Goal: Task Accomplishment & Management: Contribute content

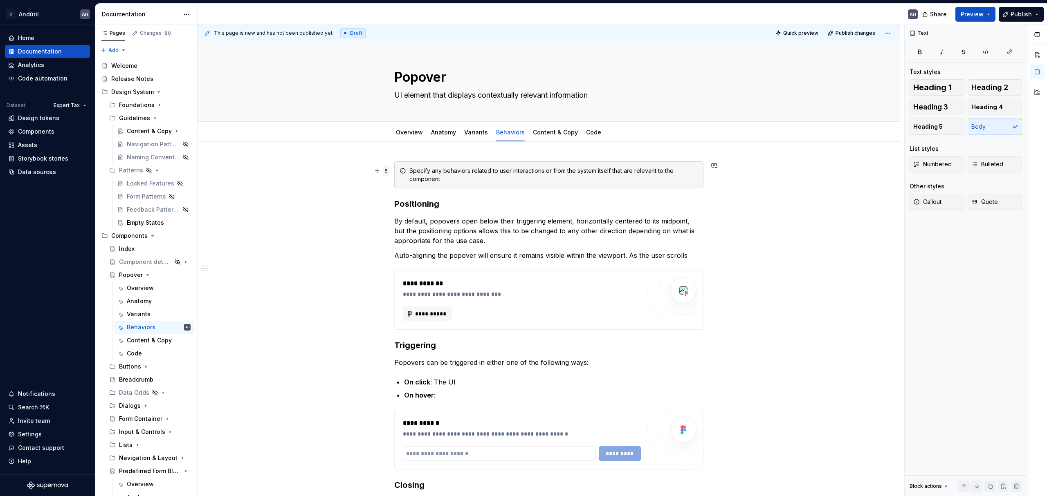
click at [385, 172] on span at bounding box center [386, 170] width 7 height 11
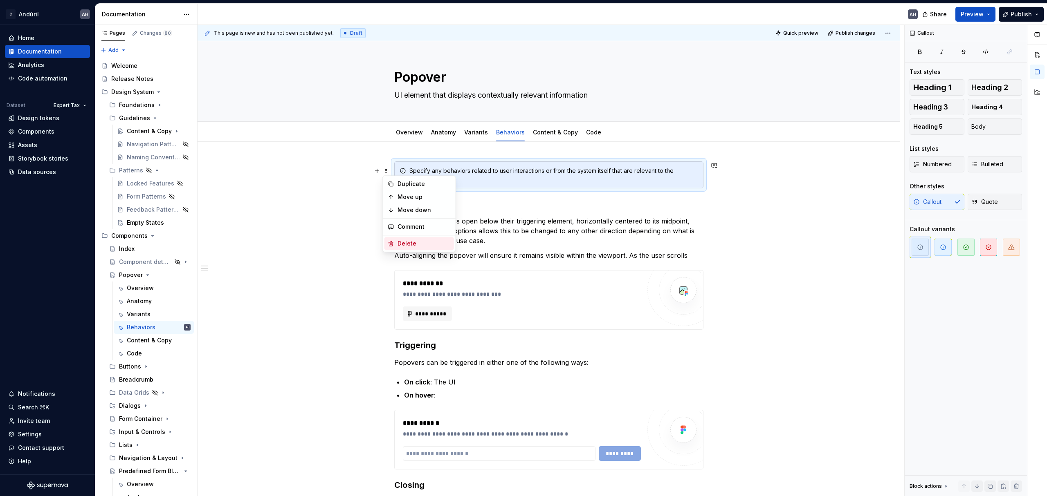
click at [409, 244] on div "Delete" at bounding box center [423, 244] width 53 height 8
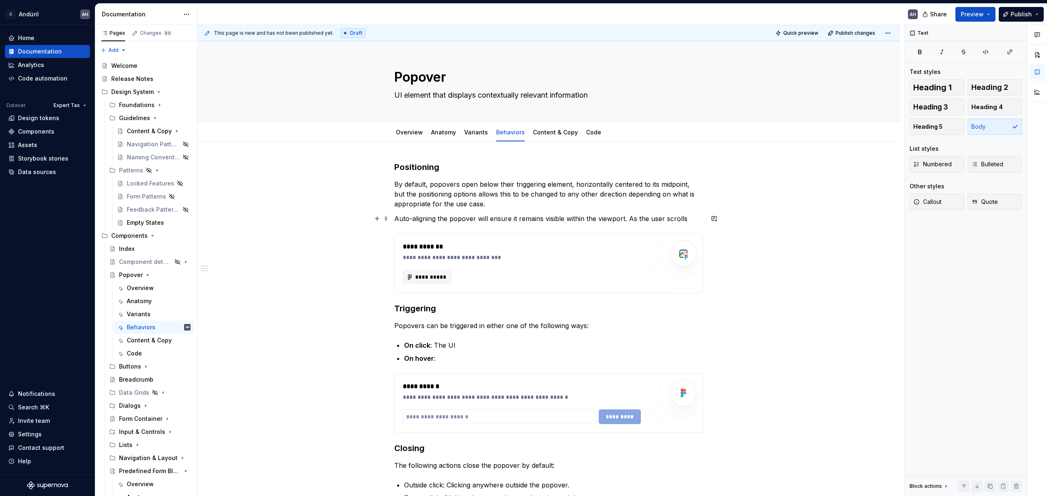
click at [480, 219] on p "Auto-aligning the popover will ensure it remains visible within the viewport. A…" at bounding box center [548, 219] width 309 height 10
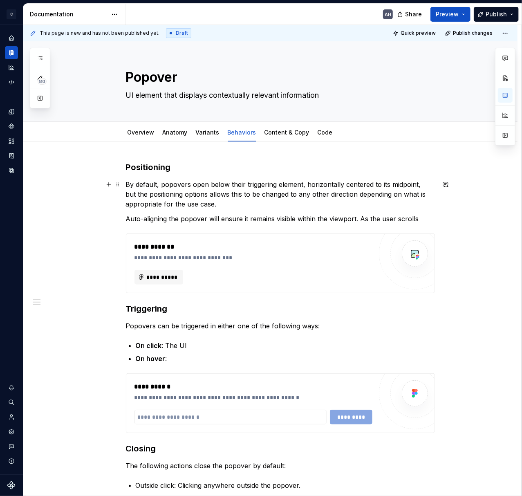
click at [313, 203] on p "By default, popovers open below their triggering element, horizontally centered…" at bounding box center [280, 193] width 309 height 29
click at [157, 218] on p "Auto-aligning the popover will ensure it remains visible within the viewport. A…" at bounding box center [280, 219] width 309 height 10
click at [157, 217] on p "Auto-aligning the popover will ensure it remains visible within the viewport. A…" at bounding box center [280, 219] width 309 height 10
click at [174, 217] on p "Auto-aligning the popover will ensure it remains visible within the viewport. A…" at bounding box center [280, 219] width 309 height 10
drag, startPoint x: 166, startPoint y: 218, endPoint x: 141, endPoint y: 218, distance: 24.5
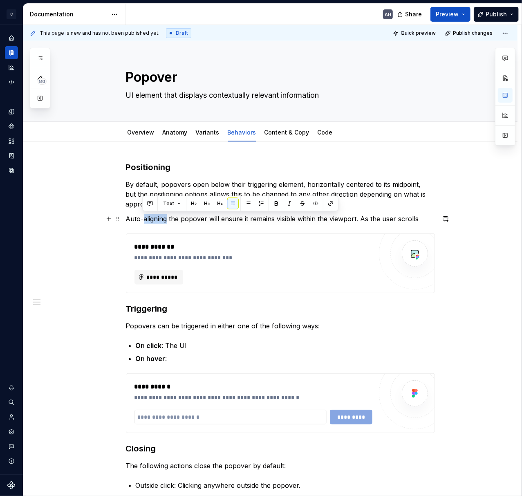
click at [141, 218] on p "Auto-aligning the popover will ensure it remains visible within the viewport. A…" at bounding box center [280, 219] width 309 height 10
click at [130, 219] on p "Auto-aligning the popover will ensure it remains visible within the viewport. A…" at bounding box center [280, 219] width 309 height 10
drag, startPoint x: 125, startPoint y: 219, endPoint x: 166, endPoint y: 218, distance: 41.3
click at [166, 218] on p "Auto-aligning the popover will ensure it remains visible within the viewport. A…" at bounding box center [280, 219] width 309 height 10
click at [395, 204] on p "By default, popovers open below their triggering element, horizontally centered…" at bounding box center [280, 193] width 309 height 29
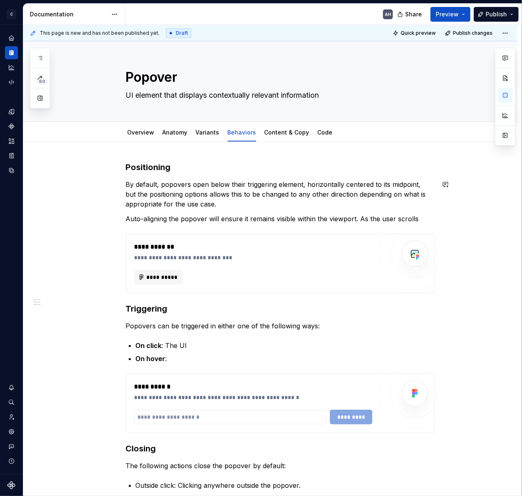
type textarea "*"
drag, startPoint x: 159, startPoint y: 219, endPoint x: 126, endPoint y: 219, distance: 33.5
click at [126, 219] on p "Auto-aligning the popover will ensure it remains visible within the viewport. A…" at bounding box center [280, 219] width 309 height 10
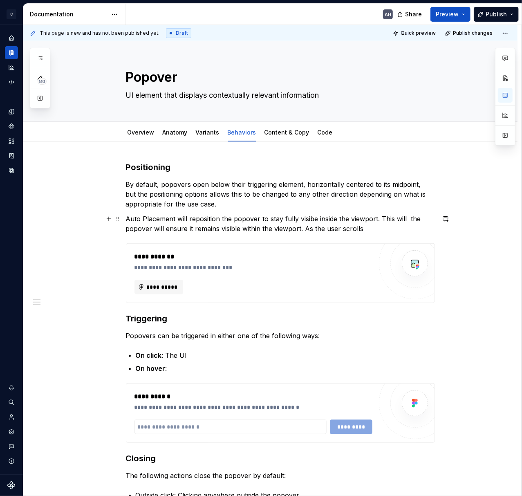
click at [268, 224] on p "Auto Placement will reposition the popover to stay fully visibe inside the view…" at bounding box center [280, 224] width 309 height 20
click at [192, 216] on p "Auto Placement will reposition the popover to stay fully visibe inside the view…" at bounding box center [280, 224] width 309 height 20
click at [260, 223] on p "Auto Placement will reposition the popover to stay fully visibe inside the view…" at bounding box center [280, 224] width 309 height 20
drag, startPoint x: 173, startPoint y: 218, endPoint x: 124, endPoint y: 218, distance: 49.1
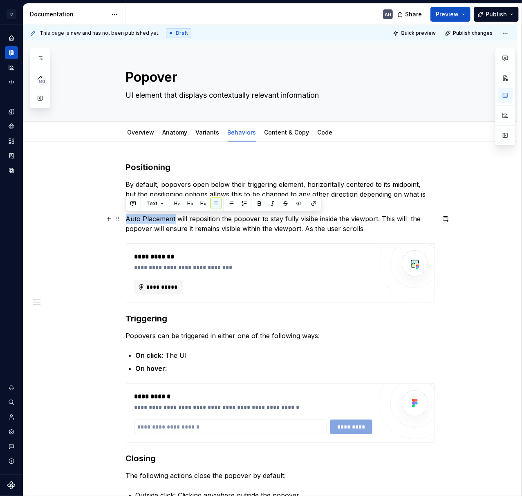
click at [124, 218] on div "**********" at bounding box center [270, 413] width 494 height 543
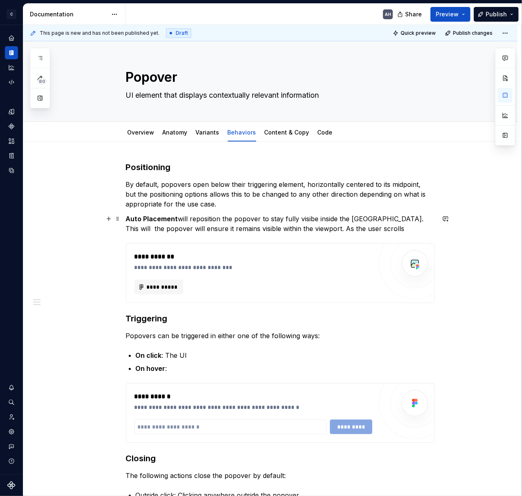
click at [177, 224] on p "Auto Placement will reposition the popover to stay fully visibe inside the view…" at bounding box center [280, 224] width 309 height 20
click at [209, 223] on p "Auto Placement will reposition the popover to stay fully visibe inside the view…" at bounding box center [280, 224] width 309 height 20
click at [314, 218] on p "Auto Placement will reposition the popover to stay fully visibe inside the view…" at bounding box center [280, 224] width 309 height 20
click at [378, 218] on p "Auto Placement will reposition the popover to stay fully visibe inside the view…" at bounding box center [280, 224] width 309 height 20
click at [383, 219] on p "Auto Placement will reposition the popover to stay fully visibe inside the view…" at bounding box center [280, 224] width 309 height 20
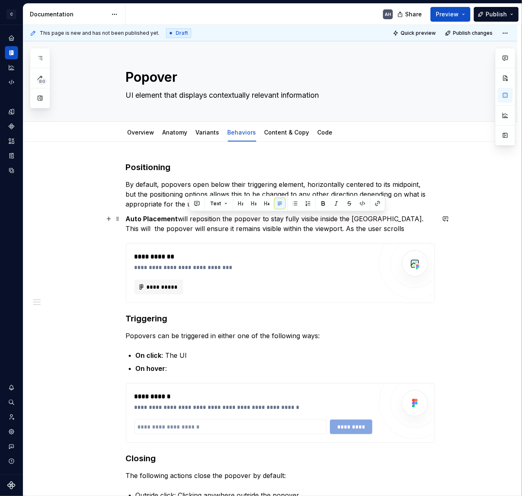
click at [418, 215] on p "Auto Placement will reposition the popover to stay fully visibe inside the view…" at bounding box center [280, 224] width 309 height 20
click at [409, 218] on p "Auto Placement will reposition the popover to stay fully visibe inside the view…" at bounding box center [280, 224] width 309 height 20
click at [373, 229] on p "Auto Placement will reposition the popover to stay fully visibe inside the view…" at bounding box center [280, 224] width 309 height 20
click at [305, 221] on p "Auto Placement will reposition the popover to stay fully visibe inside the view…" at bounding box center [280, 224] width 309 height 20
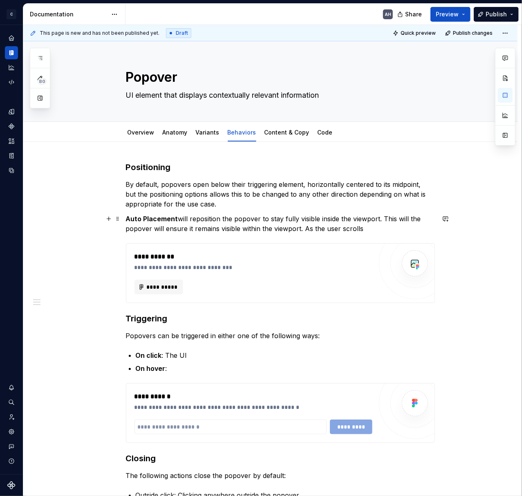
click at [379, 228] on p "Auto Placement will reposition the popover to stay fully visible inside the vie…" at bounding box center [280, 224] width 309 height 20
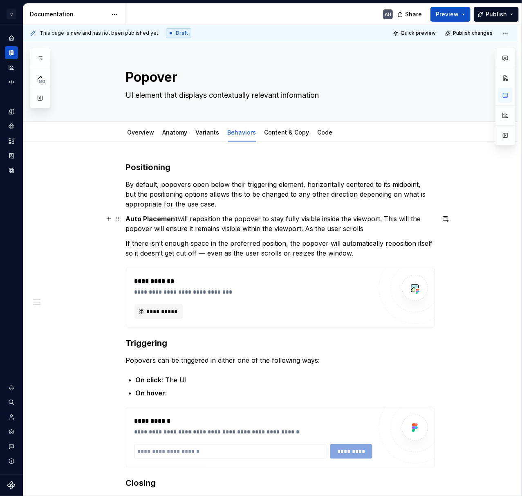
click at [280, 228] on p "Auto Placement will reposition the popover to stay fully visible inside the vie…" at bounding box center [280, 224] width 309 height 20
click at [386, 231] on p "Auto Placement will reposition the popover to stay fully visible inside the vie…" at bounding box center [280, 224] width 309 height 20
click at [390, 220] on p "Auto Placement will reposition the popover to stay fully visible inside the vie…" at bounding box center [280, 224] width 309 height 20
drag, startPoint x: 365, startPoint y: 230, endPoint x: 382, endPoint y: 219, distance: 19.8
click at [382, 219] on p "Auto Placement will reposition the popover to stay fully visible inside the vie…" at bounding box center [280, 224] width 309 height 20
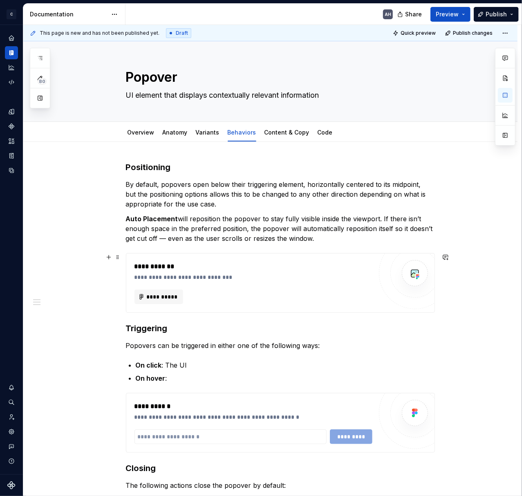
click at [253, 273] on div "**********" at bounding box center [254, 272] width 238 height 20
click at [347, 239] on p "Auto Placement will reposition the popover to stay fully visible inside the vie…" at bounding box center [280, 228] width 309 height 29
click at [180, 220] on p "Auto Placement will reposition the popover to stay fully visible inside the vie…" at bounding box center [280, 228] width 309 height 29
click at [191, 185] on p "By default, popovers open below their triggering element, horizontally centered…" at bounding box center [280, 193] width 309 height 29
click at [290, 186] on p "By default, popovers preferred placement is open below their triggering element…" at bounding box center [280, 193] width 309 height 29
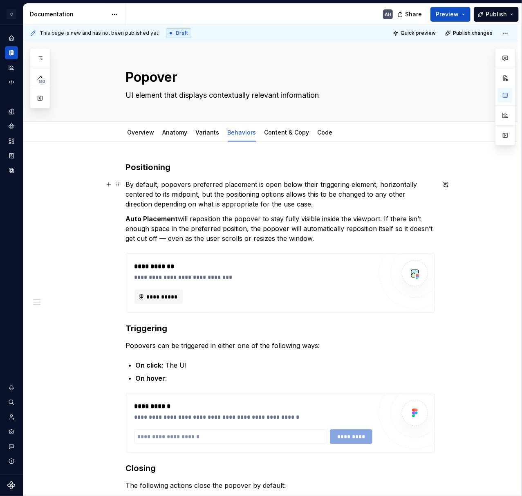
click at [290, 186] on p "By default, popovers preferred placement is open below their triggering element…" at bounding box center [280, 193] width 309 height 29
click at [268, 183] on p "By default, popovers preferred placement is open above their triggering element…" at bounding box center [280, 193] width 309 height 29
click at [329, 186] on p "By default, popovers preferred placement is set to open above their triggering …" at bounding box center [280, 193] width 309 height 29
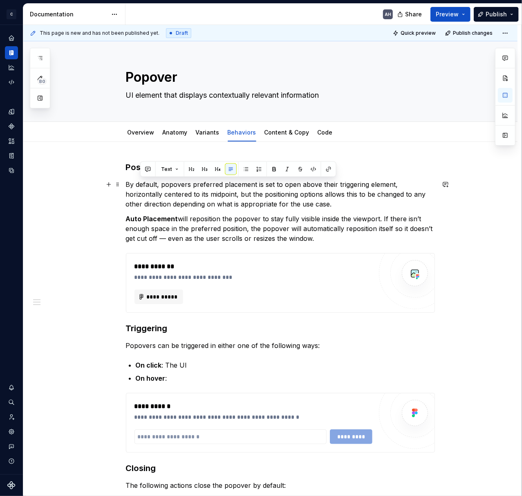
click at [396, 184] on p "By default, popovers preferred placement is set to open above their triggering …" at bounding box center [280, 193] width 309 height 29
click at [200, 196] on p "By default, popovers preferred placement is set to open above their triggering …" at bounding box center [280, 193] width 309 height 29
click at [280, 200] on p "By default, popovers preferred placement is set to open above their triggering …" at bounding box center [280, 193] width 309 height 29
click at [293, 195] on p "By default, popovers preferred placement is set to open above their triggering …" at bounding box center [280, 193] width 309 height 29
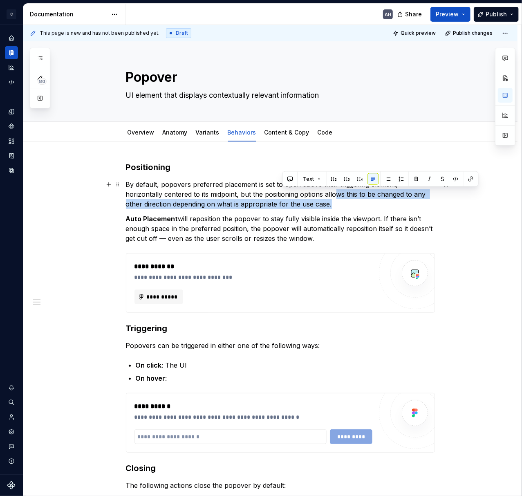
drag, startPoint x: 297, startPoint y: 195, endPoint x: 401, endPoint y: 204, distance: 104.2
click at [401, 204] on p "By default, popovers preferred placement is set to open above their triggering …" at bounding box center [280, 193] width 309 height 29
click at [294, 202] on p "By default, popovers preferred placement is set to open above their triggering …" at bounding box center [280, 193] width 309 height 29
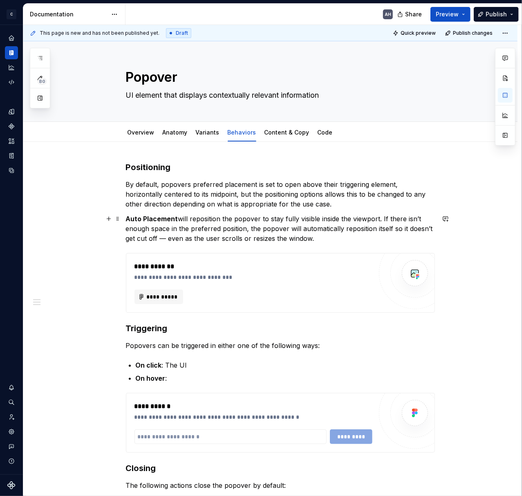
click at [318, 236] on p "Auto Placement will reposition the popover to stay fully visible inside the vie…" at bounding box center [280, 228] width 309 height 29
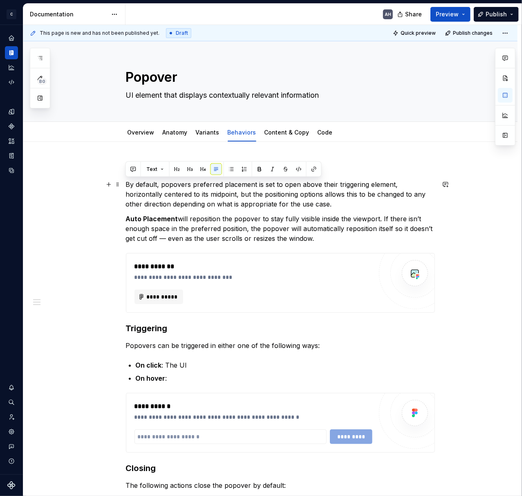
drag, startPoint x: 312, startPoint y: 236, endPoint x: 123, endPoint y: 184, distance: 196.3
click at [123, 184] on div "**********" at bounding box center [270, 418] width 494 height 553
copy div "By default, popovers preferred placement is set to open above their triggering …"
click at [293, 235] on p "Auto Placement will reposition the popover to stay fully visible inside the vie…" at bounding box center [280, 228] width 309 height 29
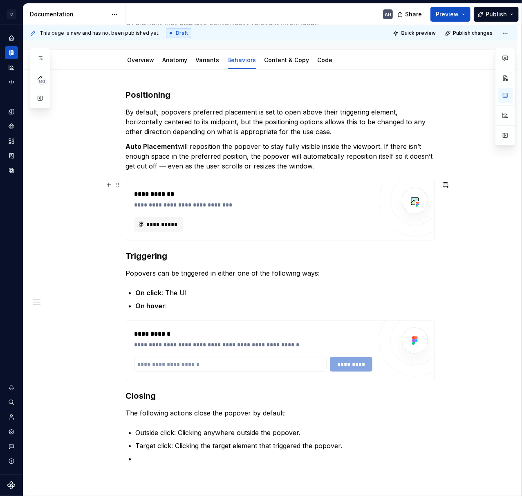
scroll to position [109, 0]
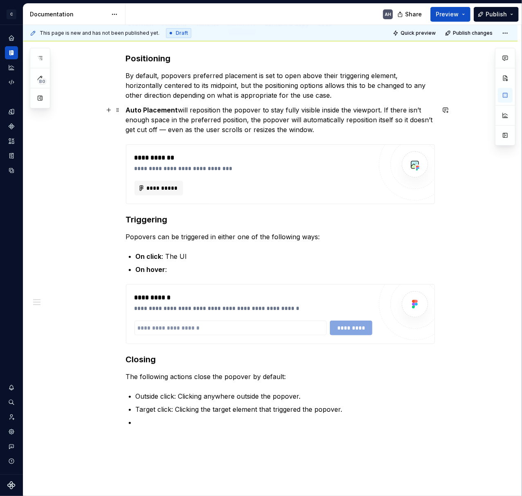
click at [254, 125] on p "Auto Placement will reposition the popover to stay fully visible inside the vie…" at bounding box center [280, 119] width 309 height 29
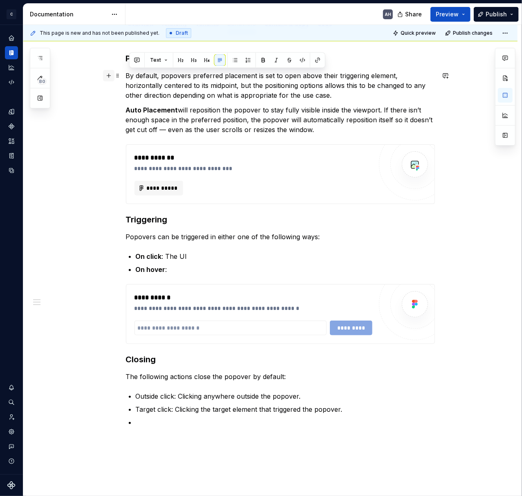
drag, startPoint x: 262, startPoint y: 118, endPoint x: 113, endPoint y: 74, distance: 155.8
click at [126, 74] on div "**********" at bounding box center [280, 245] width 309 height 384
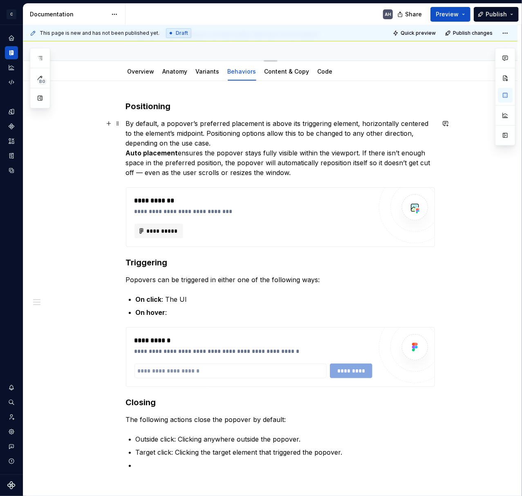
scroll to position [0, 0]
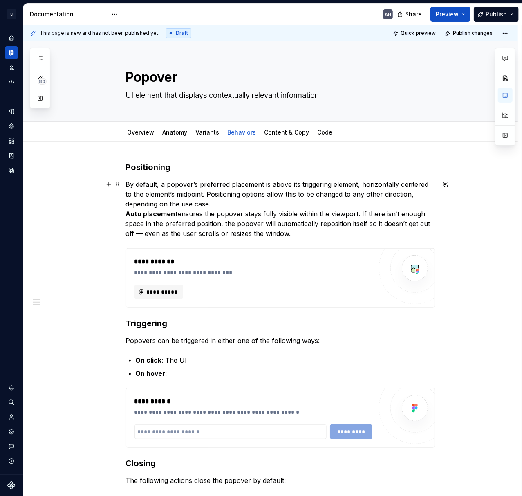
click at [211, 201] on p "By default, a popover’s preferred placement is above its triggering element, ho…" at bounding box center [280, 208] width 309 height 59
click at [126, 214] on strong "Auto placement" at bounding box center [152, 214] width 52 height 8
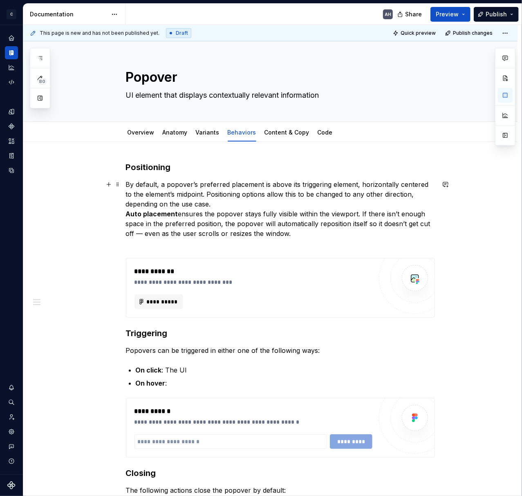
click at [332, 235] on p "By default, a popover’s preferred placement is above its triggering element, ho…" at bounding box center [280, 213] width 309 height 69
click at [217, 205] on p "By default, a popover’s preferred placement is above its triggering element, ho…" at bounding box center [280, 213] width 309 height 69
click at [222, 275] on div "**********" at bounding box center [254, 272] width 238 height 10
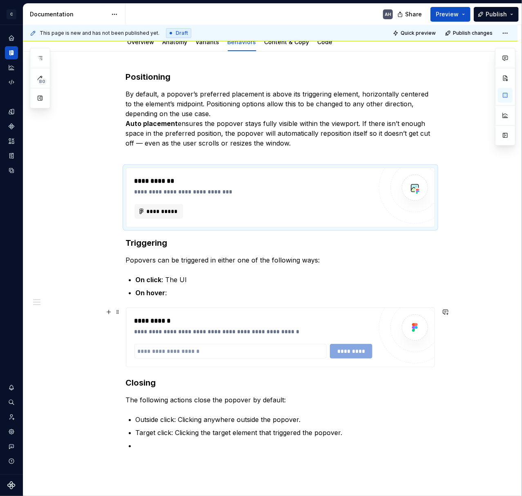
scroll to position [109, 0]
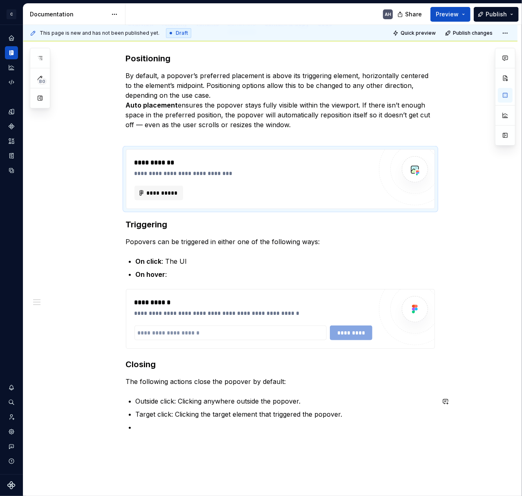
click at [184, 430] on p at bounding box center [285, 427] width 299 height 10
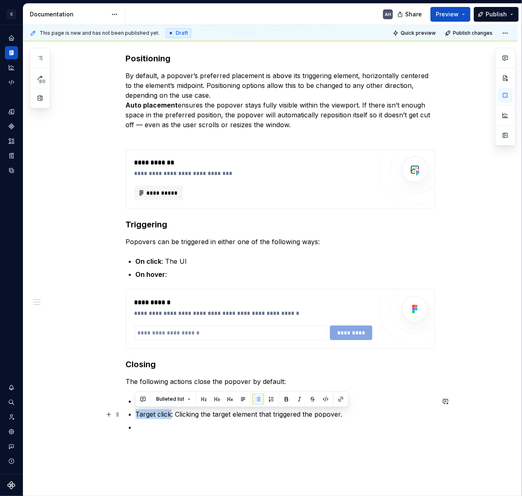
drag, startPoint x: 169, startPoint y: 416, endPoint x: 135, endPoint y: 412, distance: 34.9
click at [136, 412] on p "Target click: Clicking the target element that triggered the popover." at bounding box center [285, 414] width 299 height 10
click at [176, 427] on p at bounding box center [285, 427] width 299 height 10
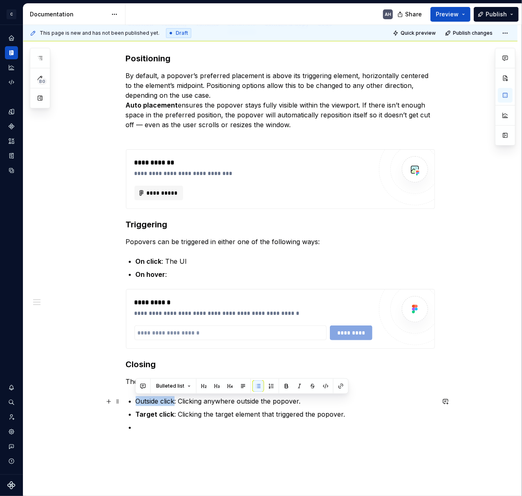
drag, startPoint x: 173, startPoint y: 401, endPoint x: 135, endPoint y: 399, distance: 38.9
click at [136, 399] on p "Outside click: Clicking anywhere outside the popover." at bounding box center [285, 401] width 299 height 10
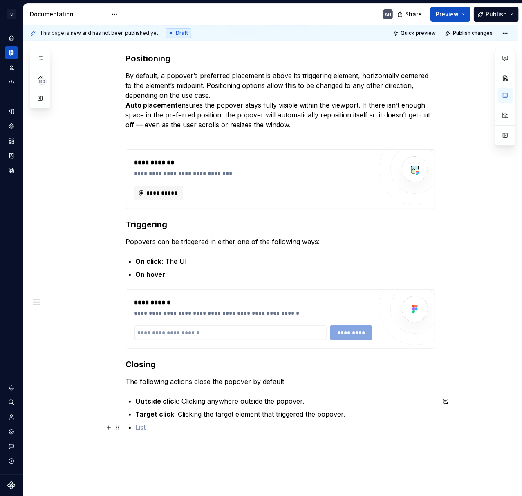
click at [173, 427] on p at bounding box center [285, 427] width 299 height 10
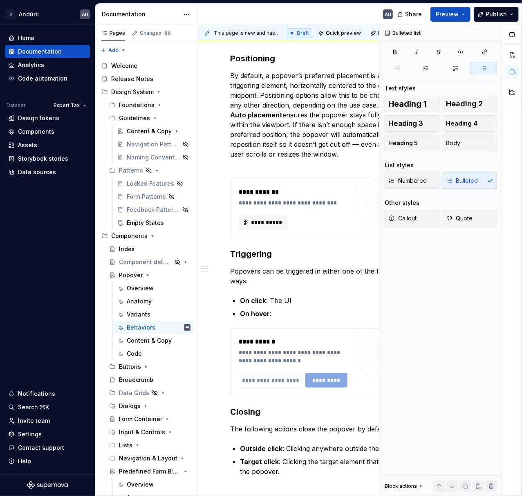
scroll to position [119, 0]
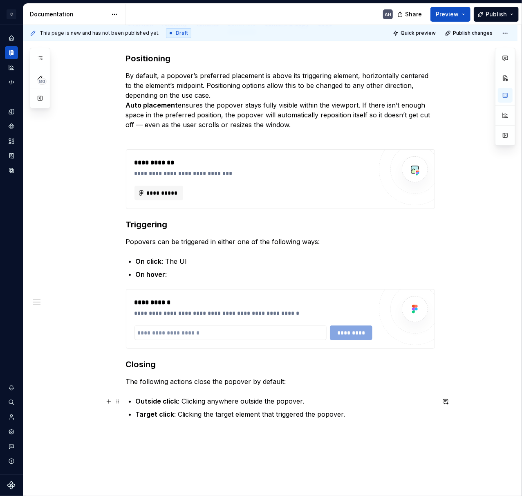
click at [303, 402] on p "Outside click : Clicking anywhere outside the popover." at bounding box center [285, 401] width 299 height 10
click at [301, 387] on div "**********" at bounding box center [280, 236] width 309 height 366
click at [214, 403] on p "Outside click : Clicking anywhere outside the popover." at bounding box center [285, 401] width 299 height 10
click at [204, 416] on p "Target click : Clicking the target element that triggered the popover." at bounding box center [285, 414] width 299 height 10
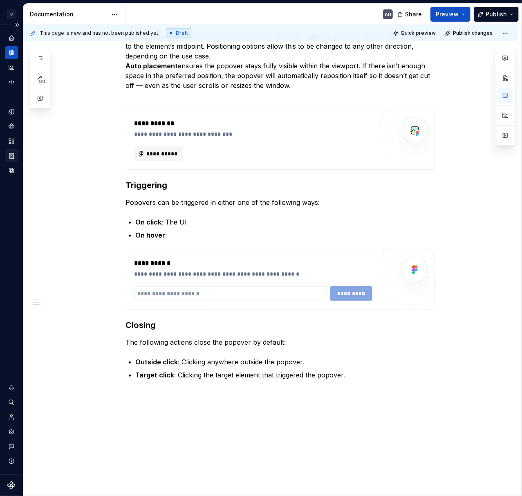
scroll to position [173, 0]
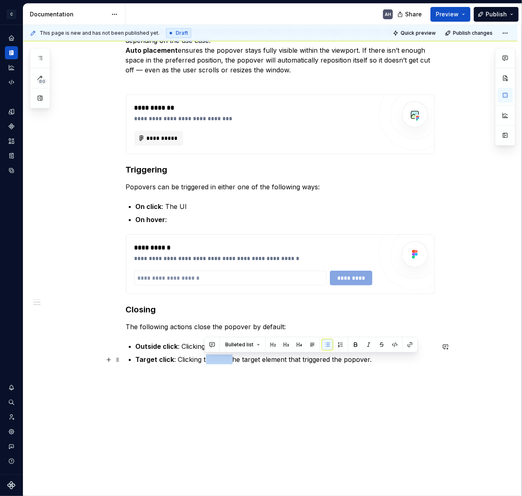
drag, startPoint x: 228, startPoint y: 361, endPoint x: 204, endPoint y: 363, distance: 24.2
click at [204, 363] on p "Target click : Clicking t he target element that triggered the popover." at bounding box center [285, 359] width 299 height 10
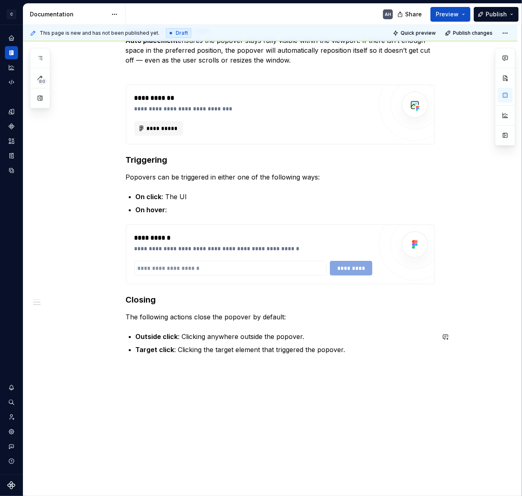
scroll to position [164, 0]
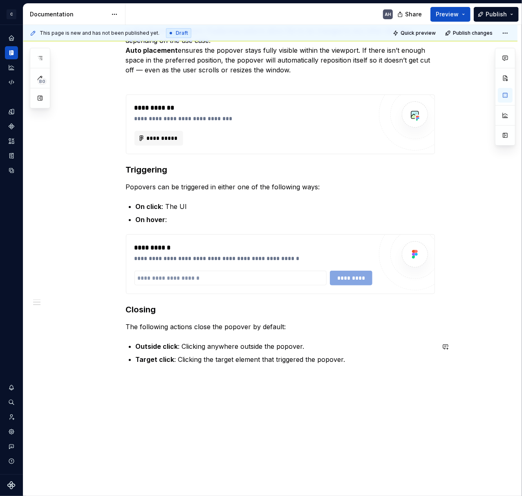
drag, startPoint x: 409, startPoint y: 375, endPoint x: 144, endPoint y: 271, distance: 284.7
click at [409, 375] on div "**********" at bounding box center [270, 250] width 494 height 545
click at [116, 244] on div "**********" at bounding box center [270, 260] width 494 height 564
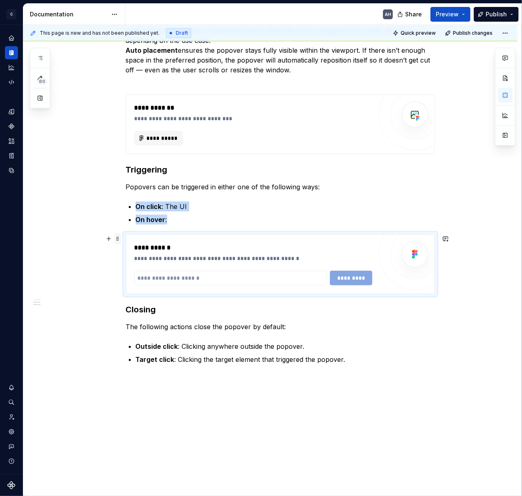
click at [116, 241] on span at bounding box center [117, 238] width 7 height 11
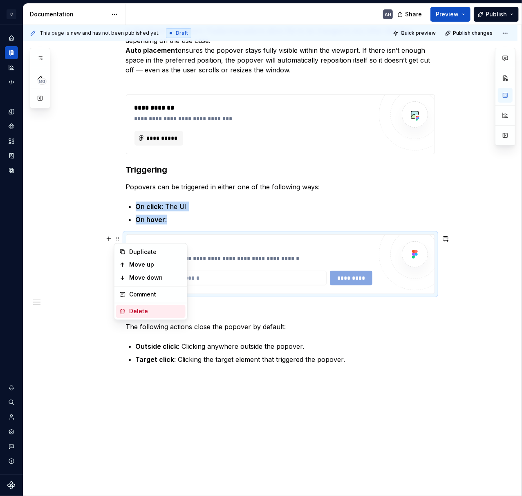
click at [161, 308] on div "Delete" at bounding box center [155, 311] width 53 height 8
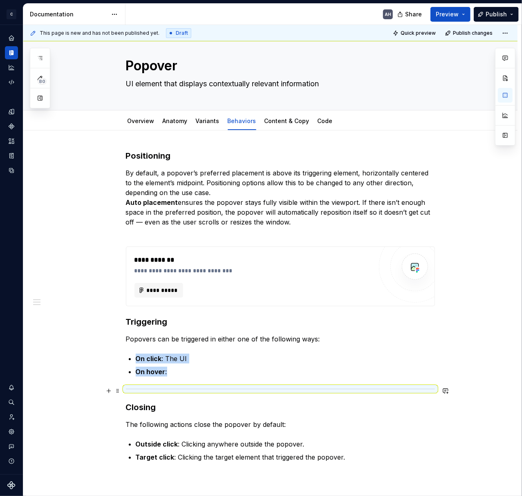
scroll to position [0, 0]
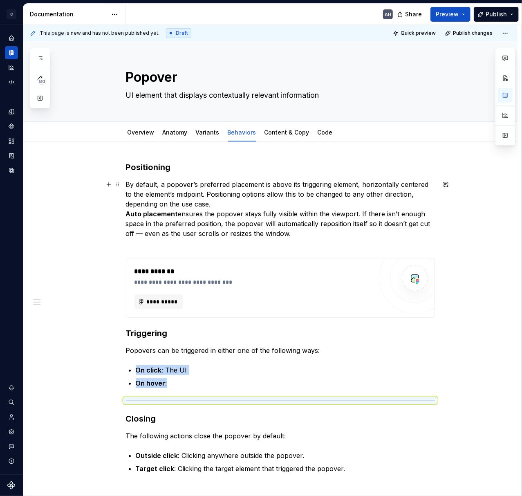
click at [303, 231] on p "By default, a popover’s preferred placement is above its triggering element, ho…" at bounding box center [280, 213] width 309 height 69
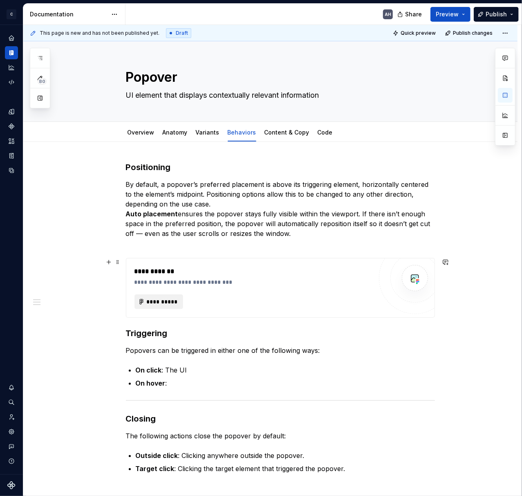
click at [174, 296] on button "**********" at bounding box center [159, 301] width 49 height 15
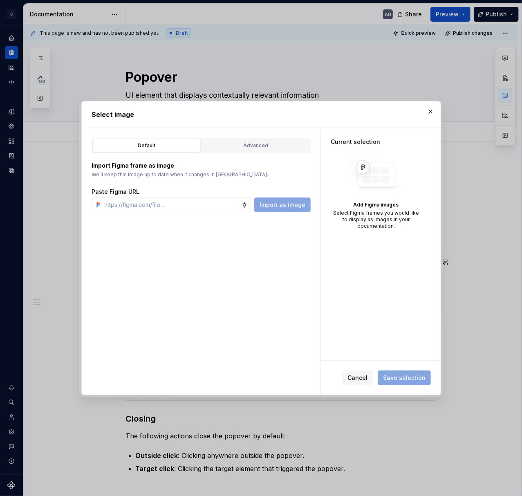
type textarea "*"
type input "[URL][DOMAIN_NAME]"
click at [294, 203] on span "Import as image" at bounding box center [283, 205] width 46 height 8
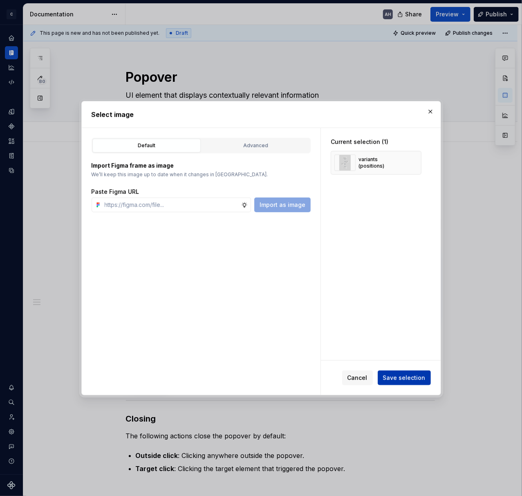
click at [400, 379] on span "Save selection" at bounding box center [404, 378] width 43 height 8
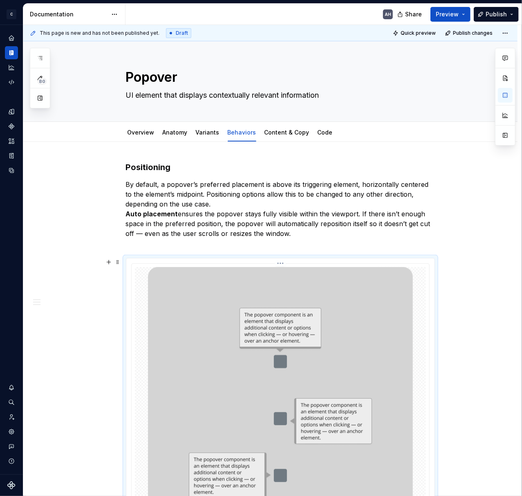
scroll to position [160, 0]
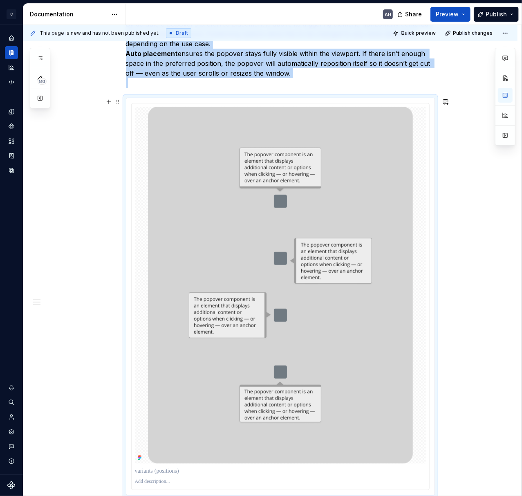
click at [505, 138] on button "button" at bounding box center [505, 135] width 15 height 15
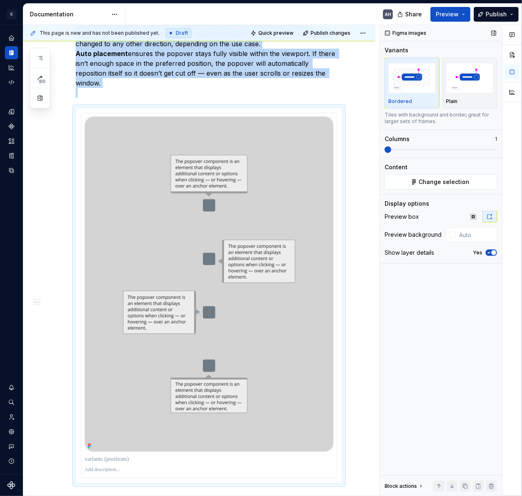
click at [491, 251] on icon "button" at bounding box center [489, 252] width 7 height 5
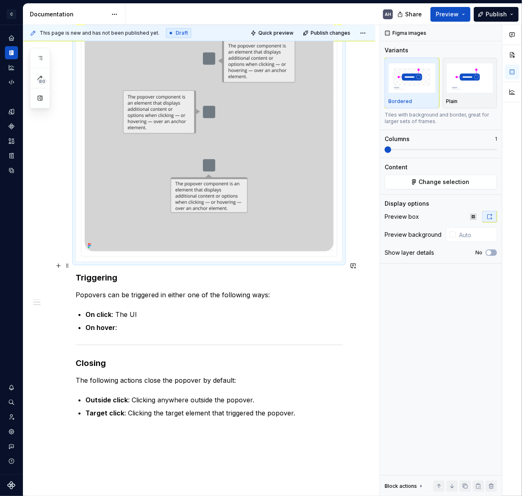
scroll to position [378, 0]
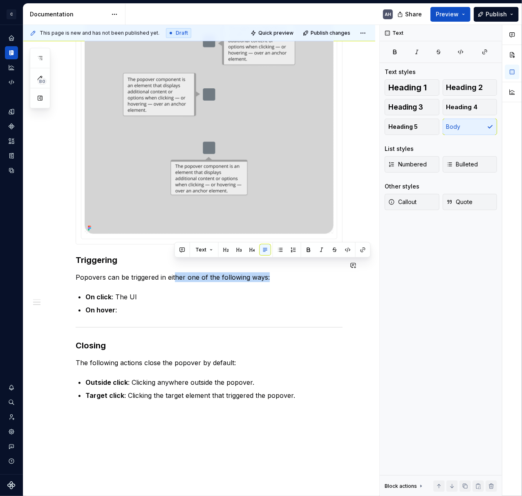
drag, startPoint x: 216, startPoint y: 262, endPoint x: 280, endPoint y: 260, distance: 64.2
click at [280, 260] on div "Positioning By default, a popover’s preferred placement is above its triggering…" at bounding box center [209, 101] width 267 height 637
click at [167, 278] on div "Positioning By default, a popover’s preferred placement is above its triggering…" at bounding box center [209, 101] width 267 height 637
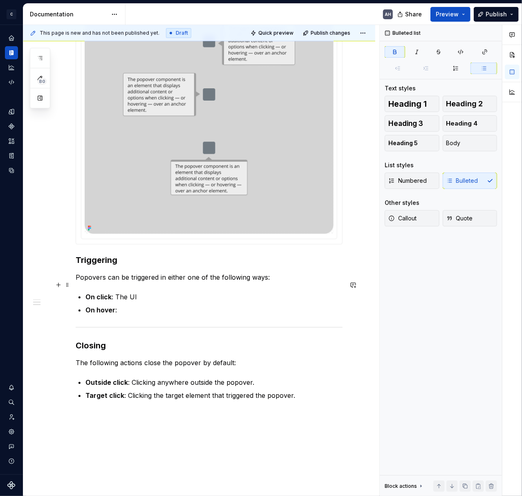
click at [151, 292] on p "On click : The UI" at bounding box center [213, 297] width 257 height 10
click at [144, 305] on p "On hover :" at bounding box center [213, 310] width 257 height 10
click at [138, 292] on p "On click : The UI" at bounding box center [213, 297] width 257 height 10
click at [141, 292] on p "On click : The UI" at bounding box center [213, 297] width 257 height 10
click at [146, 305] on p "On hover :" at bounding box center [213, 310] width 257 height 10
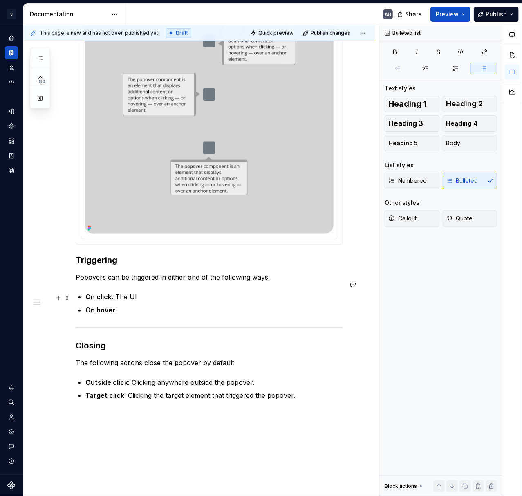
click at [148, 305] on p "On hover :" at bounding box center [213, 310] width 257 height 10
click at [126, 305] on p "On hover :" at bounding box center [213, 310] width 257 height 10
drag, startPoint x: 126, startPoint y: 295, endPoint x: 82, endPoint y: 301, distance: 44.2
click at [82, 301] on div "Positioning By default, a popover’s preferred placement is above its triggering…" at bounding box center [209, 101] width 267 height 637
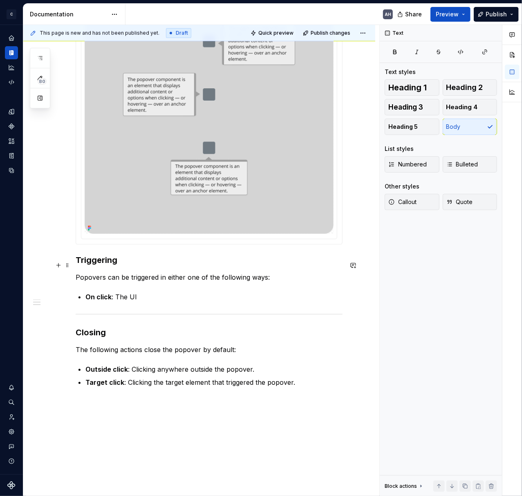
click at [149, 272] on p "Popovers can be triggered in either one of the following ways:" at bounding box center [209, 277] width 267 height 10
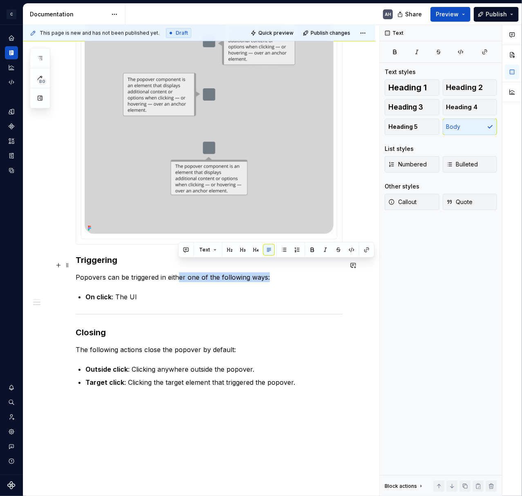
drag, startPoint x: 273, startPoint y: 264, endPoint x: 180, endPoint y: 262, distance: 93.2
click at [180, 272] on p "Popovers can be triggered in either one of the following ways:" at bounding box center [209, 277] width 267 height 10
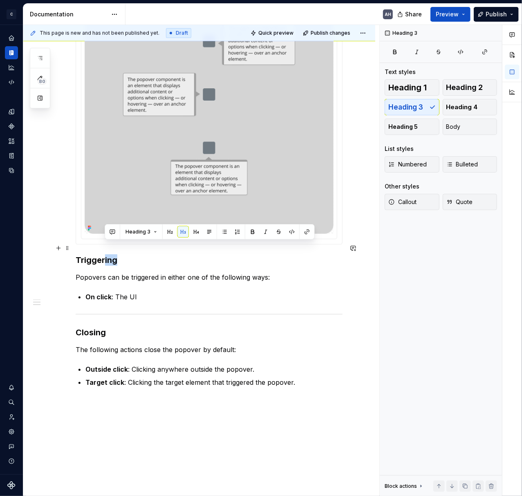
drag, startPoint x: 119, startPoint y: 249, endPoint x: 103, endPoint y: 249, distance: 15.5
click at [103, 254] on h3 "Triggering" at bounding box center [209, 259] width 267 height 11
click at [133, 272] on p "Popovers can be triggered in either one of the following ways:" at bounding box center [209, 277] width 267 height 10
drag, startPoint x: 116, startPoint y: 247, endPoint x: 103, endPoint y: 247, distance: 12.7
click at [103, 254] on h3 "Triggering" at bounding box center [209, 259] width 267 height 11
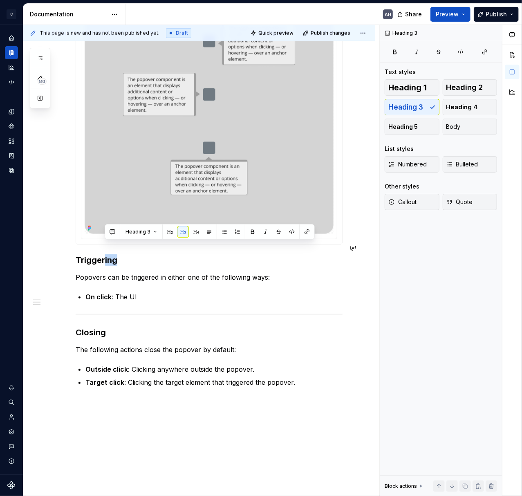
click at [95, 272] on p "Popovers can be triggered in either one of the following ways:" at bounding box center [209, 277] width 267 height 10
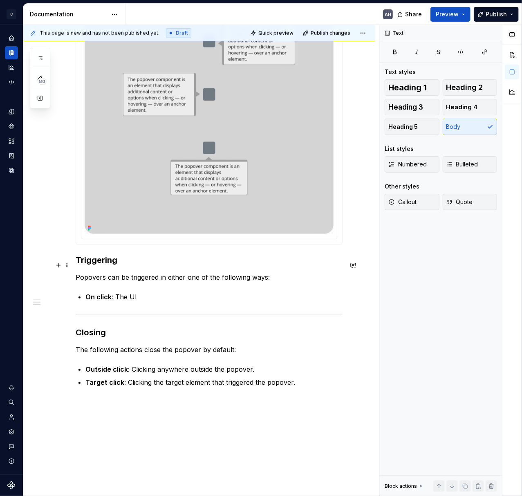
click at [179, 272] on p "Popovers can be triggered in either one of the following ways:" at bounding box center [209, 277] width 267 height 10
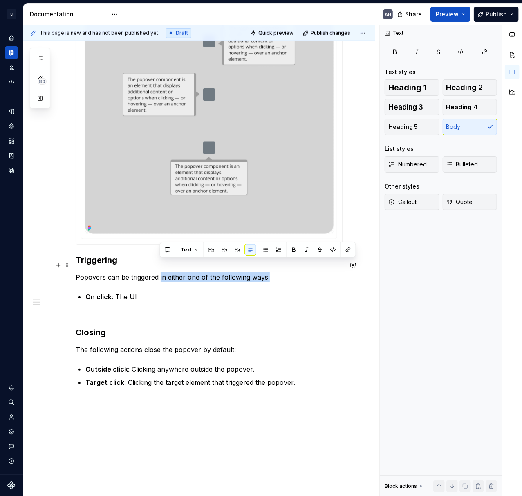
drag, startPoint x: 276, startPoint y: 264, endPoint x: 159, endPoint y: 263, distance: 117.3
click at [159, 272] on p "Popovers can be triggered in either one of the following ways:" at bounding box center [209, 277] width 267 height 10
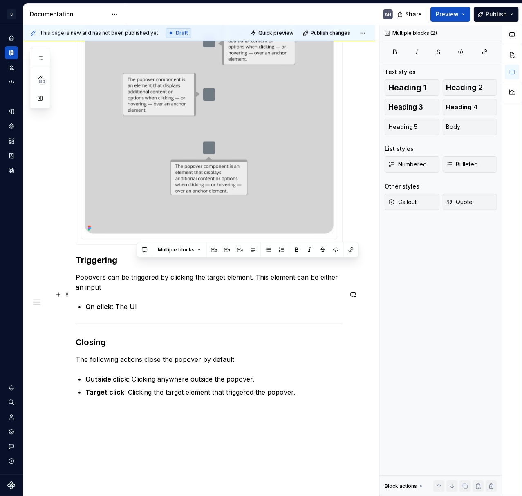
drag, startPoint x: 253, startPoint y: 265, endPoint x: 271, endPoint y: 290, distance: 29.9
click at [271, 290] on div "Positioning By default, a popover’s preferred placement is above its triggering…" at bounding box center [209, 99] width 267 height 633
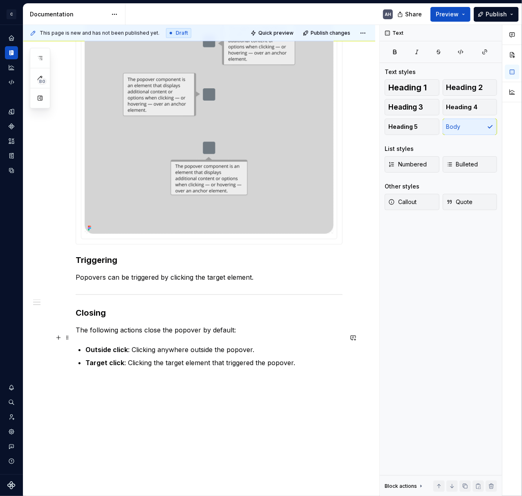
click at [235, 392] on div "Positioning By default, a popover’s preferred placement is above its triggering…" at bounding box center [199, 155] width 352 height 782
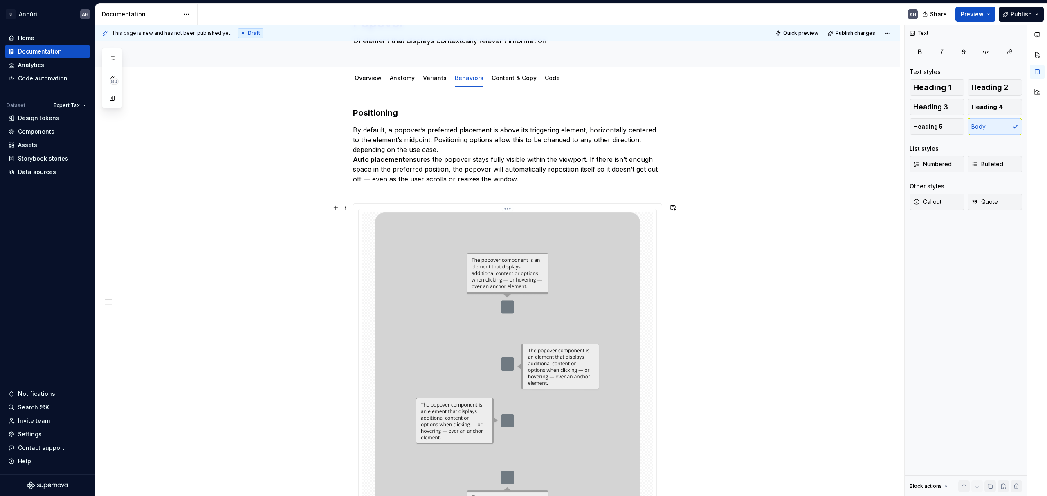
scroll to position [0, 0]
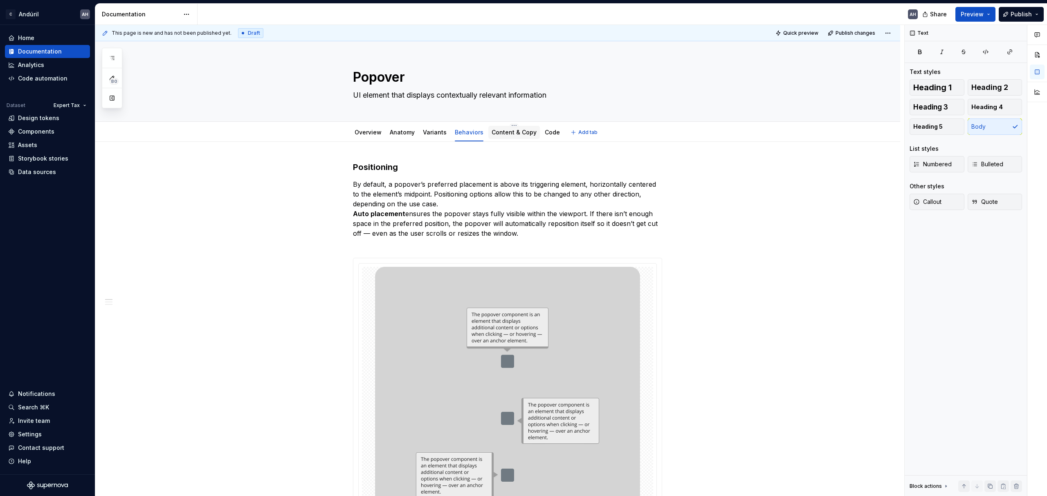
click at [501, 129] on link "Content & Copy" at bounding box center [513, 132] width 45 height 7
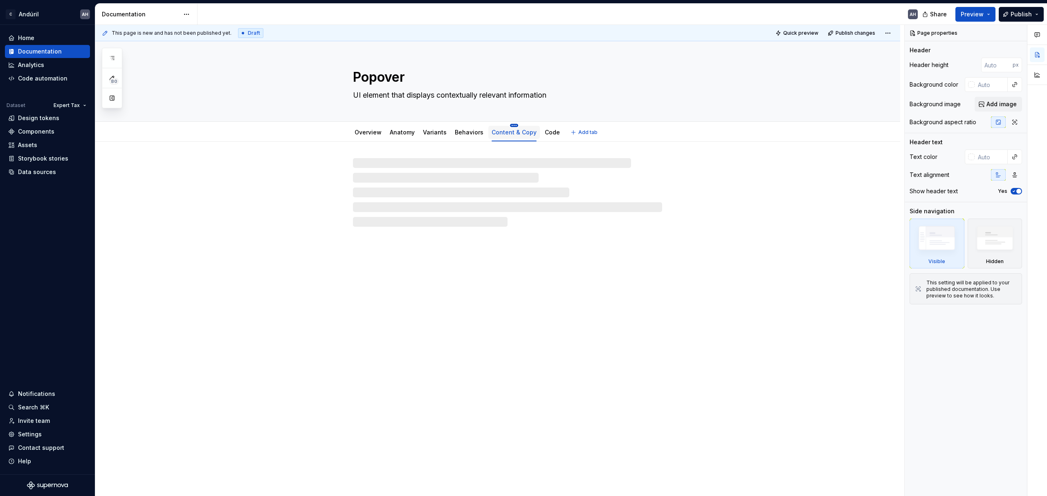
click at [507, 125] on html "C Andúril AH Home Documentation Analytics Code automation Dataset Expert Tax De…" at bounding box center [523, 248] width 1047 height 496
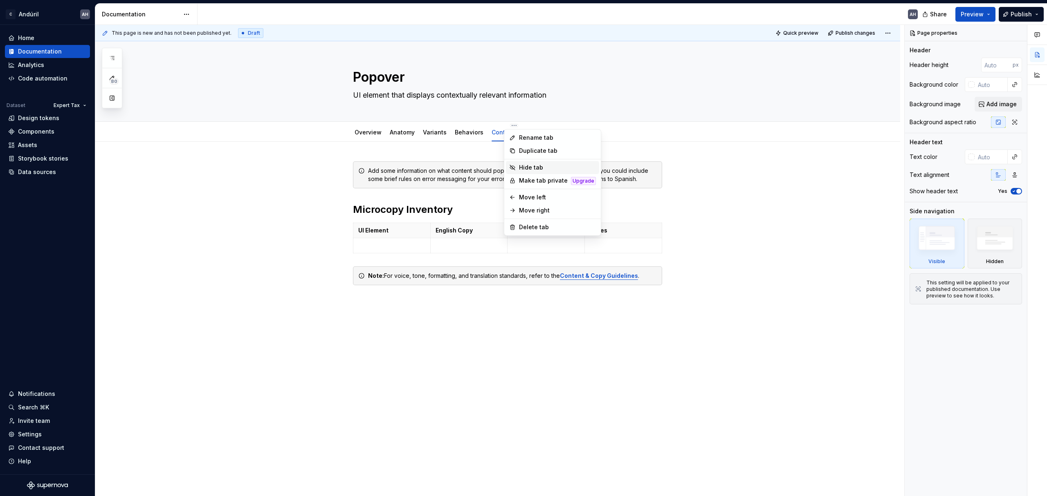
click at [522, 164] on div "Hide tab" at bounding box center [557, 168] width 77 height 8
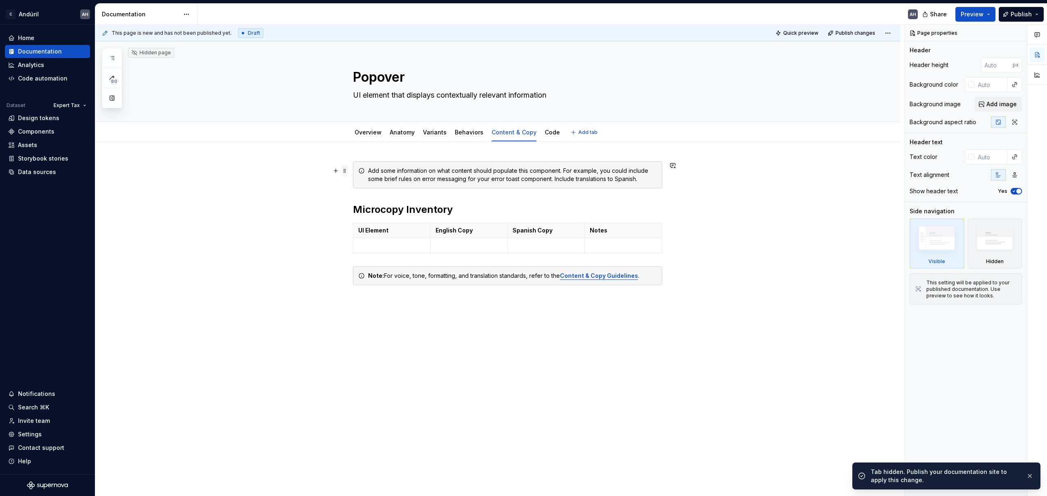
click at [346, 174] on span at bounding box center [344, 170] width 7 height 11
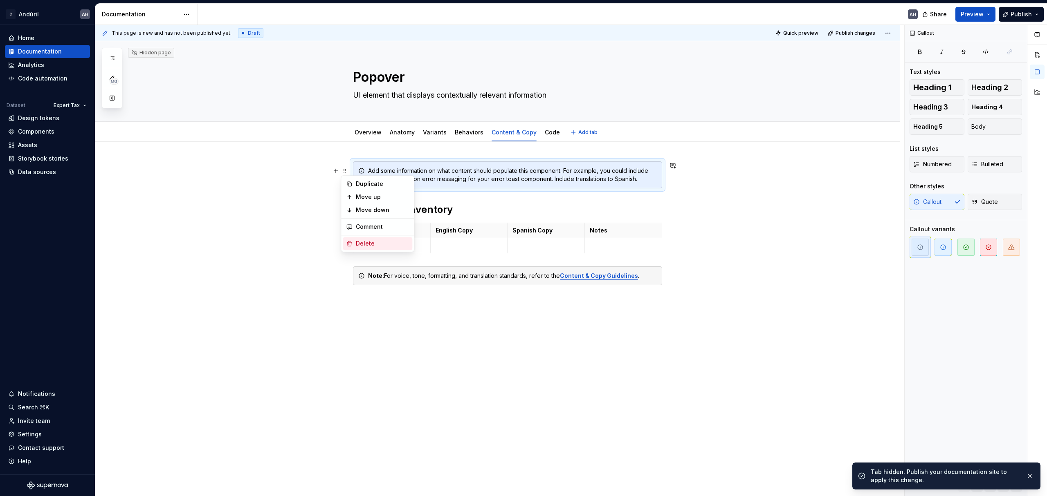
click at [368, 243] on div "Delete" at bounding box center [382, 244] width 53 height 8
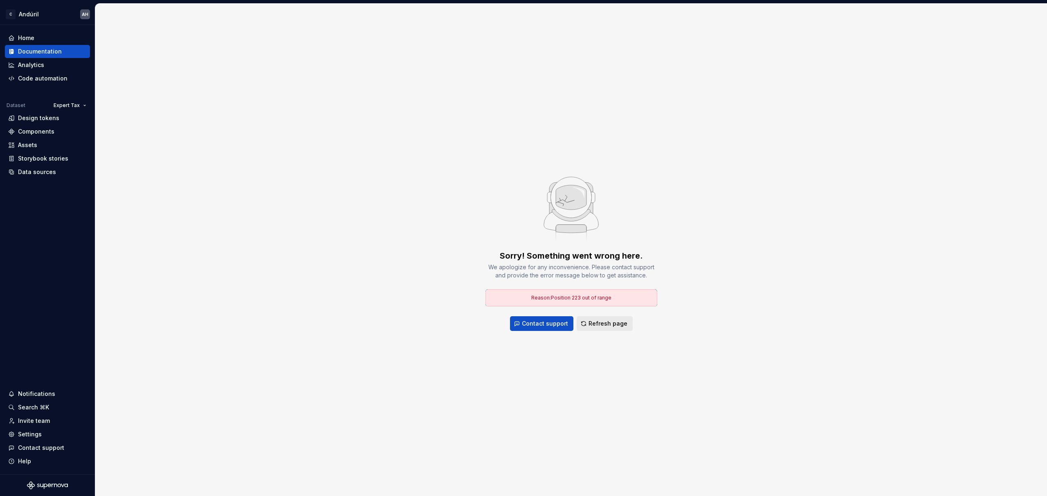
click at [522, 323] on span "Refresh page" at bounding box center [607, 324] width 39 height 8
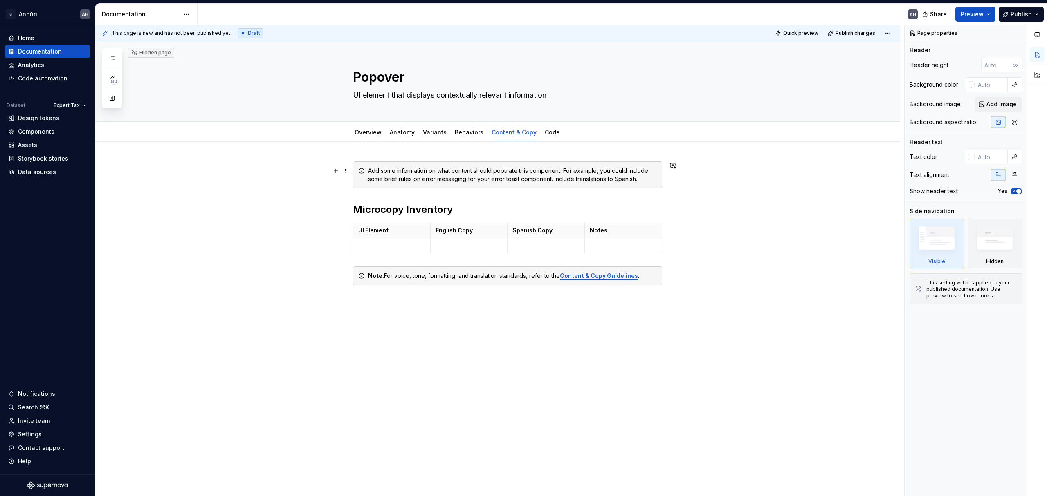
click at [382, 179] on div "Add some information on what content should populate this component. For exampl…" at bounding box center [512, 175] width 289 height 16
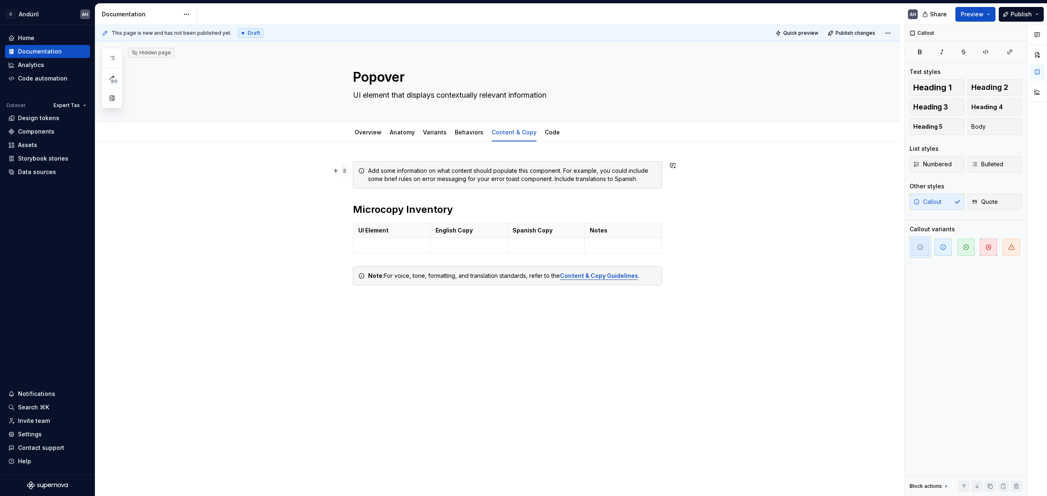
click at [342, 170] on span at bounding box center [344, 170] width 7 height 11
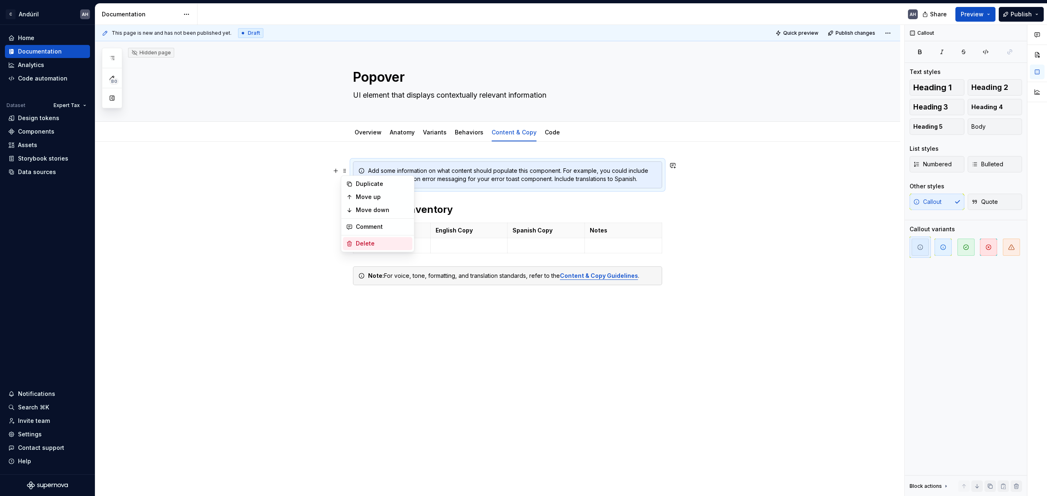
click at [366, 244] on div "Delete" at bounding box center [382, 244] width 53 height 8
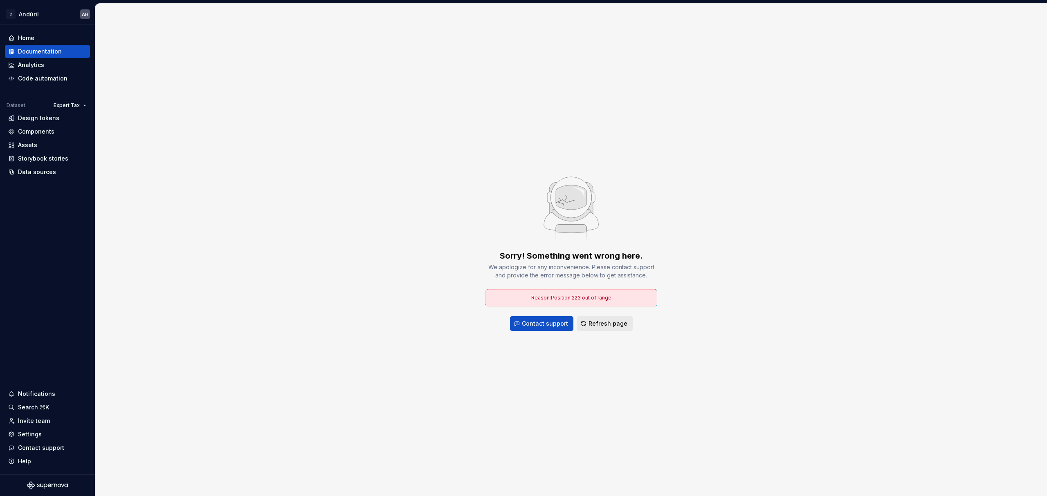
click at [522, 321] on span "Refresh page" at bounding box center [607, 324] width 39 height 8
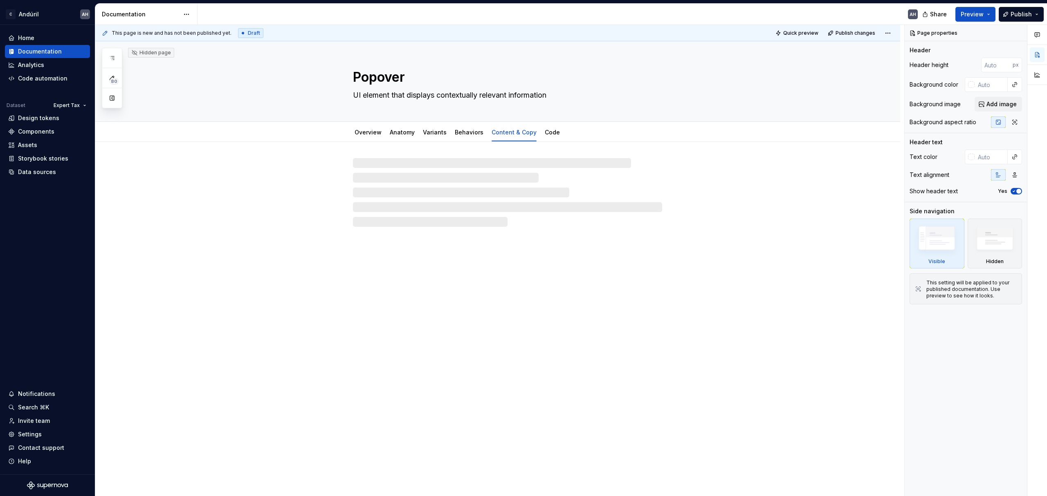
type textarea "*"
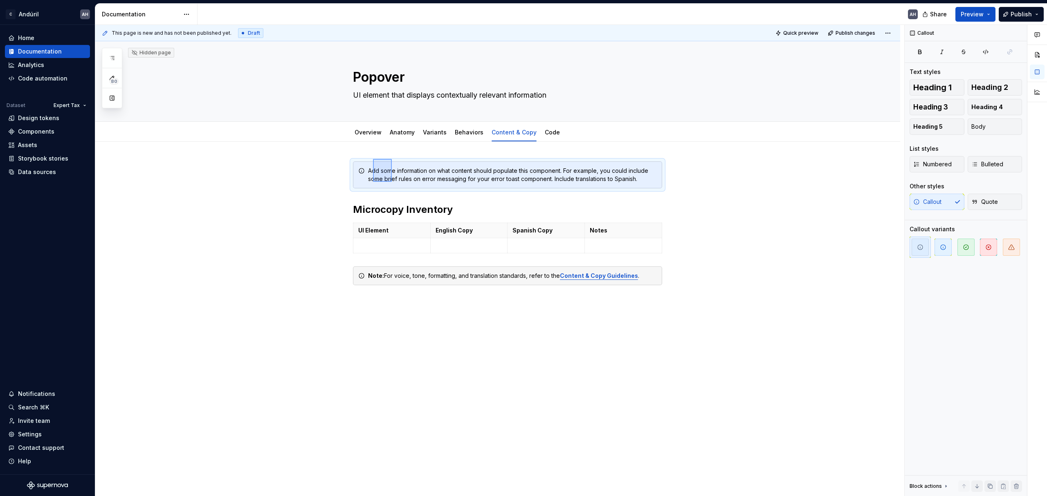
drag, startPoint x: 373, startPoint y: 159, endPoint x: 392, endPoint y: 182, distance: 29.6
click at [392, 182] on div "This page is new and has not been published yet. Draft Quick preview Publish ch…" at bounding box center [499, 261] width 809 height 472
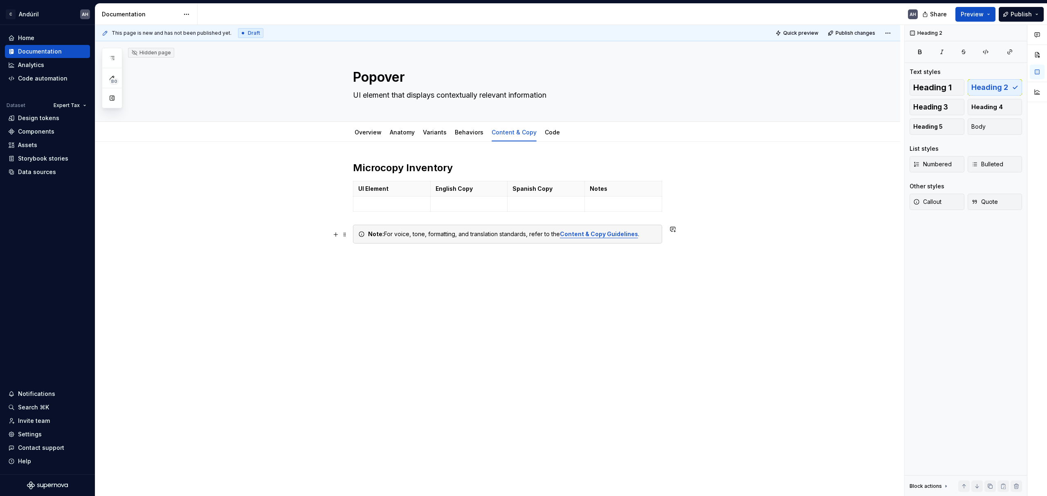
click at [522, 236] on div "Note: For voice, tone, formatting, and translation standards, refer to the Cont…" at bounding box center [512, 234] width 289 height 8
click at [522, 235] on strong "Content & Copy Guidelines" at bounding box center [599, 234] width 78 height 7
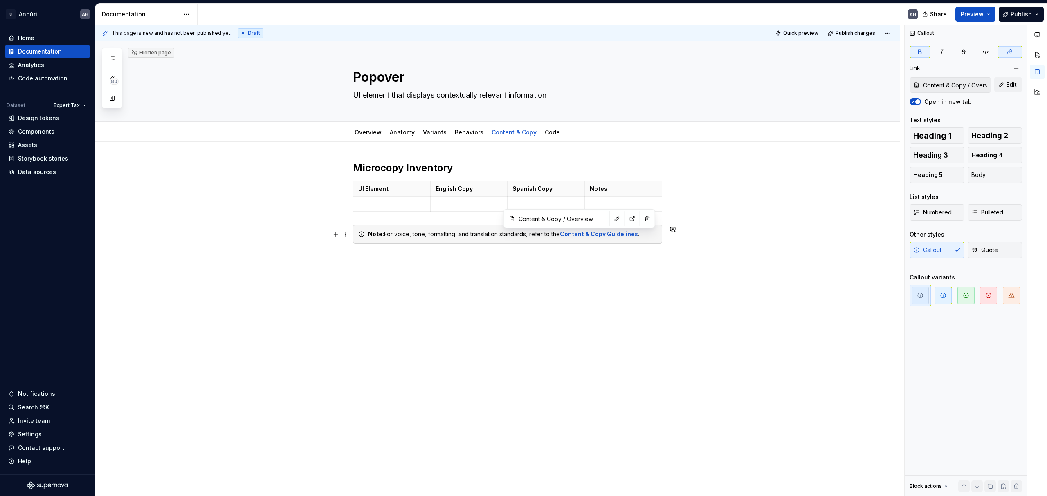
click at [522, 236] on strong "Content & Copy Guidelines" at bounding box center [599, 234] width 78 height 7
drag, startPoint x: 561, startPoint y: 236, endPoint x: 636, endPoint y: 237, distance: 75.2
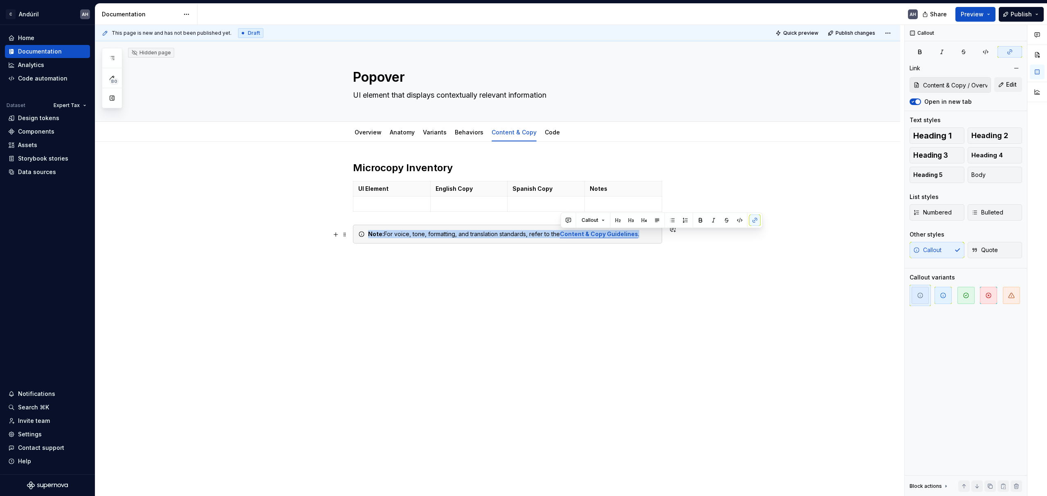
click at [522, 237] on div "Note: For voice, tone, formatting, and translation standards, refer to the Cont…" at bounding box center [512, 234] width 289 height 8
click at [522, 88] on button "Edit" at bounding box center [1008, 84] width 28 height 15
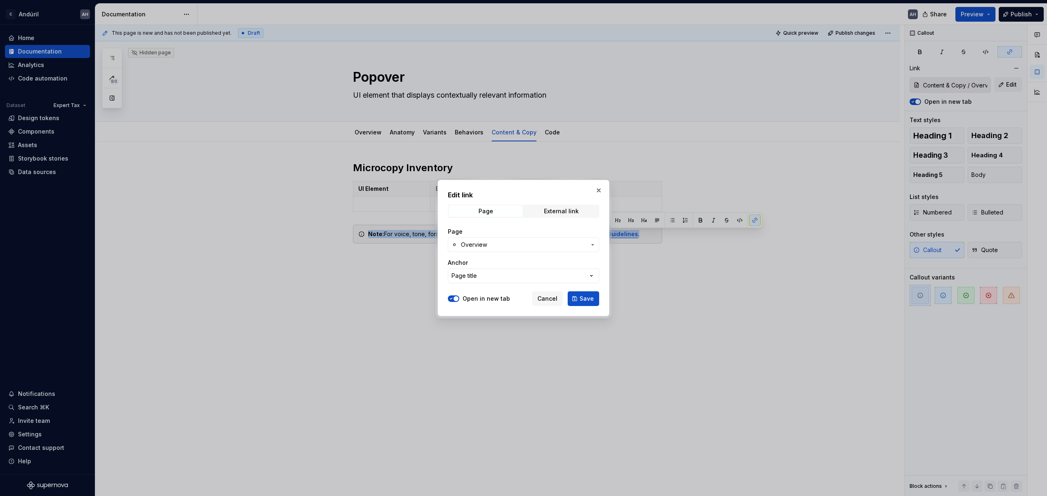
click at [506, 245] on span "Overview" at bounding box center [523, 245] width 125 height 8
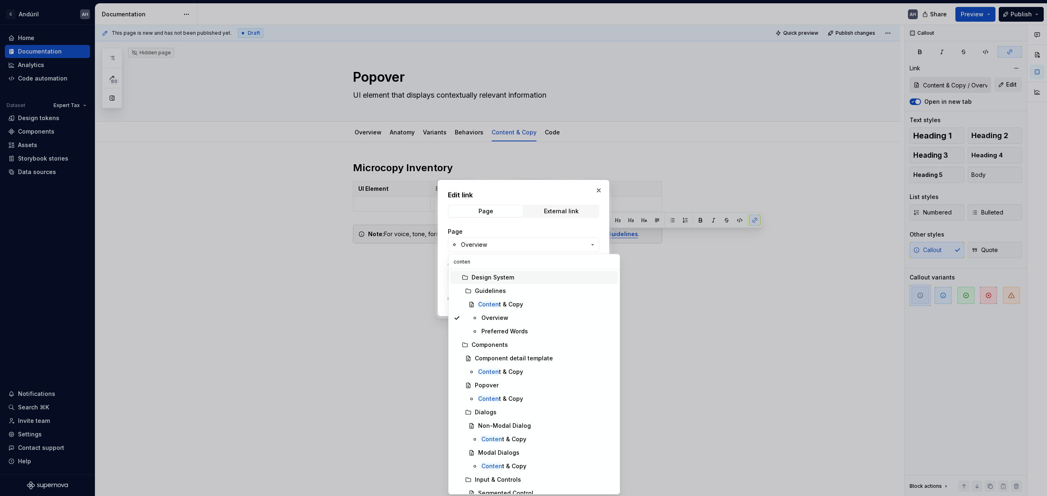
type input "content"
click at [522, 307] on div "Content & Copy" at bounding box center [546, 304] width 137 height 8
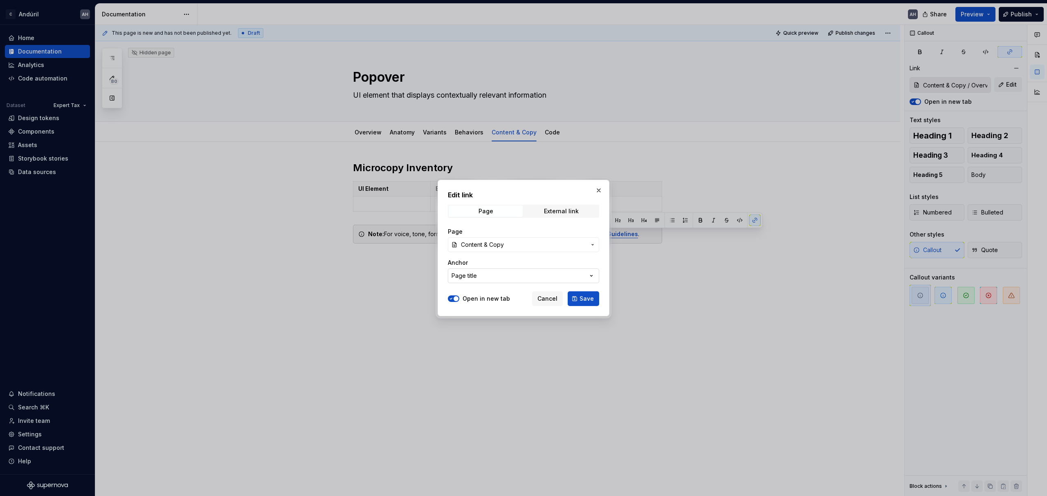
click at [522, 277] on button "Page title" at bounding box center [523, 276] width 151 height 15
click at [522, 311] on div "Page title" at bounding box center [538, 309] width 151 height 8
click at [522, 298] on span "Save" at bounding box center [586, 299] width 14 height 8
type input "Content & Copy"
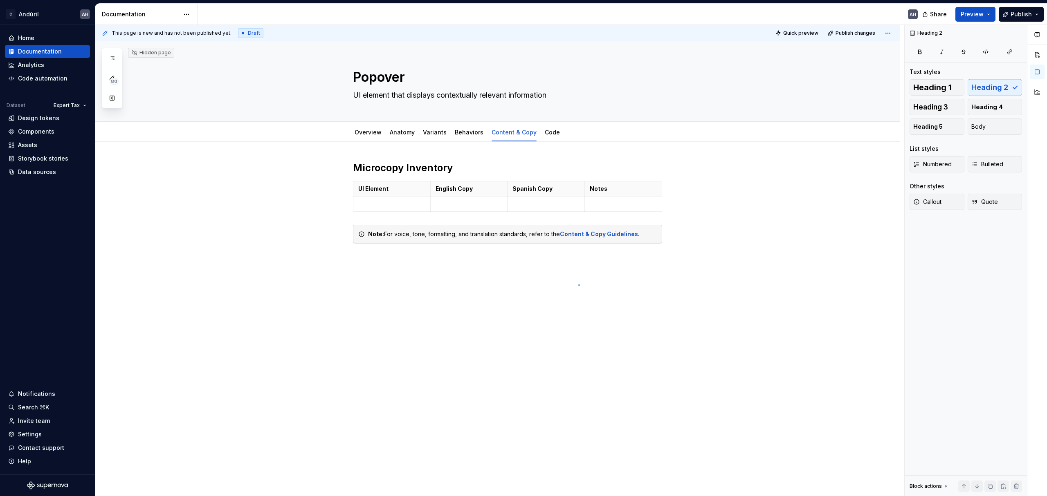
click at [522, 285] on div "This page is new and has not been published yet. Draft Quick preview Publish ch…" at bounding box center [499, 261] width 809 height 472
click at [522, 285] on div "Microcopy Inventory UI Element English Copy Spanish Copy Notes Note: For voice,…" at bounding box center [497, 282] width 805 height 280
click at [422, 234] on div "Note: For voice, tone, formatting, and translation standards, refer to the Cont…" at bounding box center [512, 234] width 289 height 8
click at [522, 271] on div "Microcopy Inventory UI Element English Copy Spanish Copy Notes Note: For voice,…" at bounding box center [507, 217] width 309 height 112
click at [507, 126] on html "C Andúril AH Home Documentation Analytics Code automation Dataset Expert Tax De…" at bounding box center [523, 248] width 1047 height 496
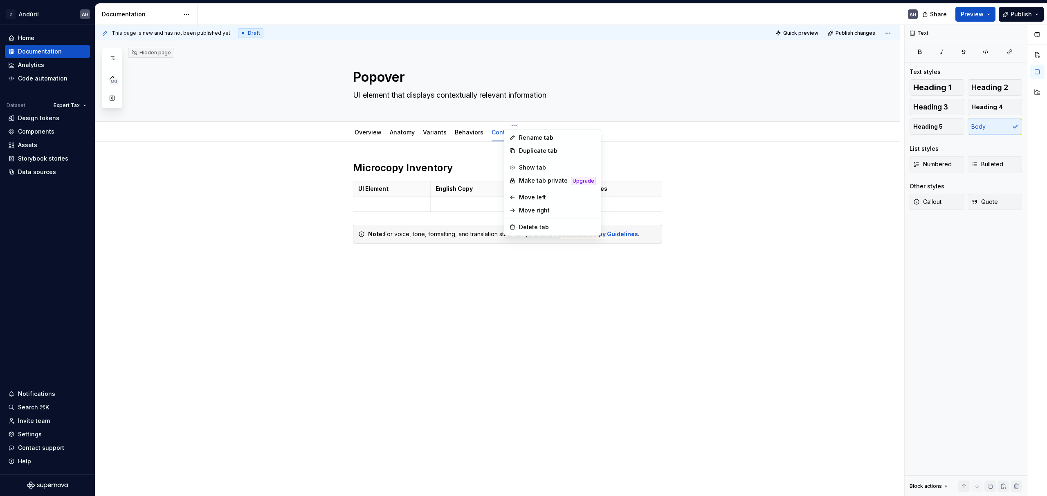
click at [463, 267] on html "C Andúril AH Home Documentation Analytics Code automation Dataset Expert Tax De…" at bounding box center [523, 248] width 1047 height 496
click at [378, 131] on link "Overview" at bounding box center [367, 132] width 27 height 7
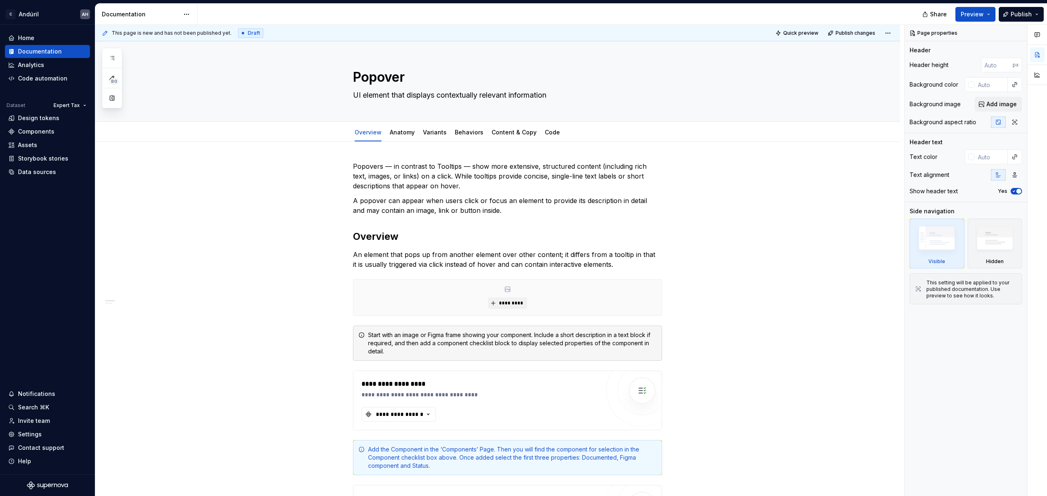
type textarea "*"
